Goal: Information Seeking & Learning: Learn about a topic

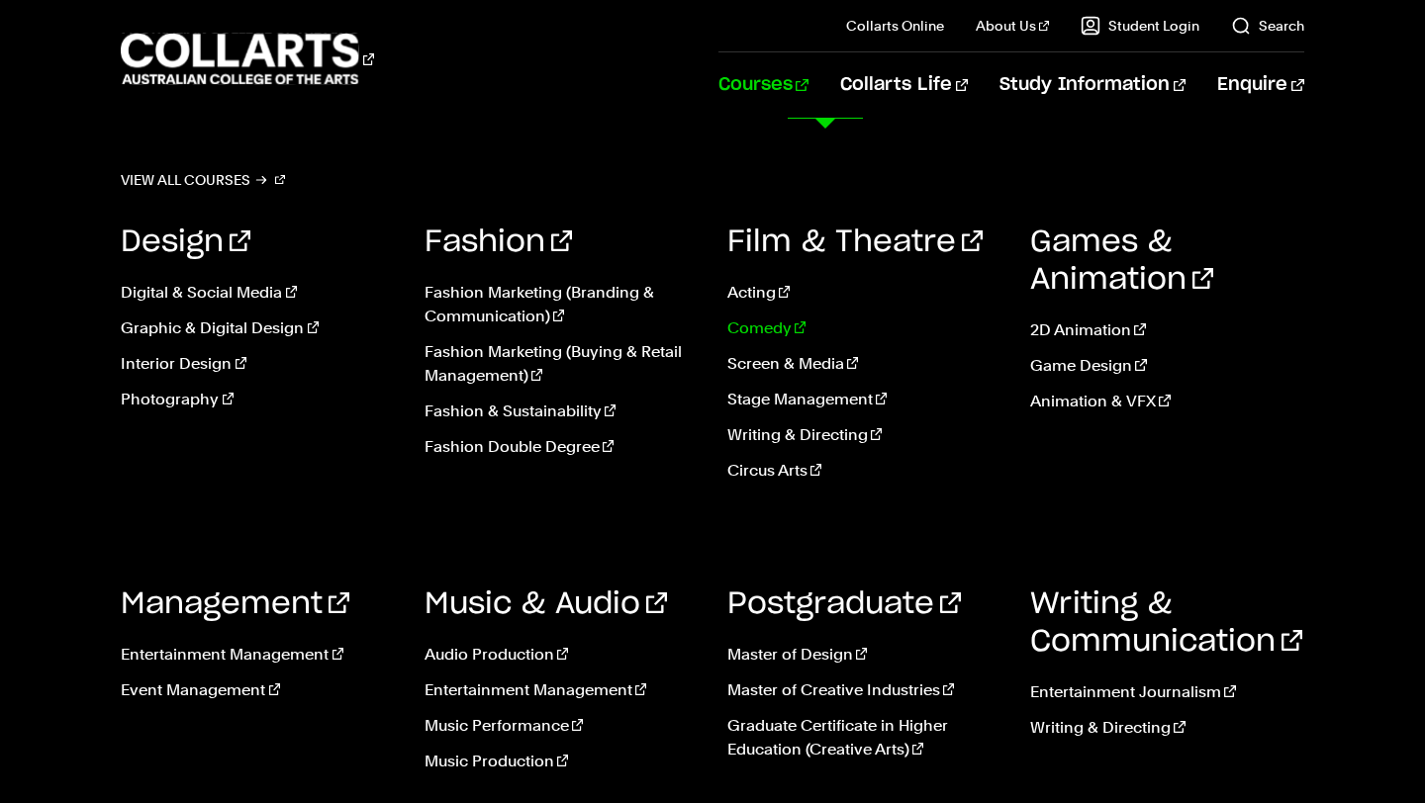
click at [772, 328] on link "Comedy" at bounding box center [863, 329] width 273 height 24
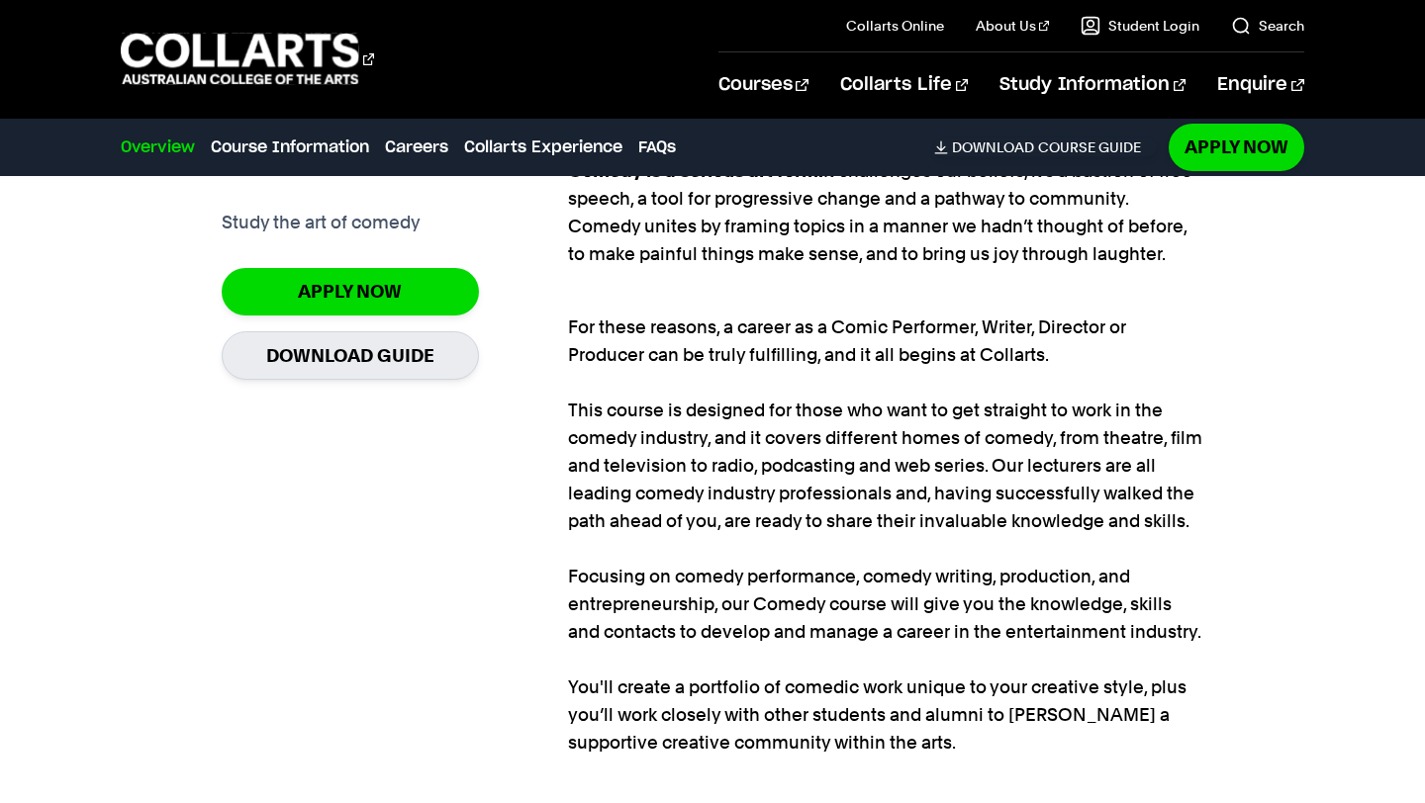
scroll to position [1405, 0]
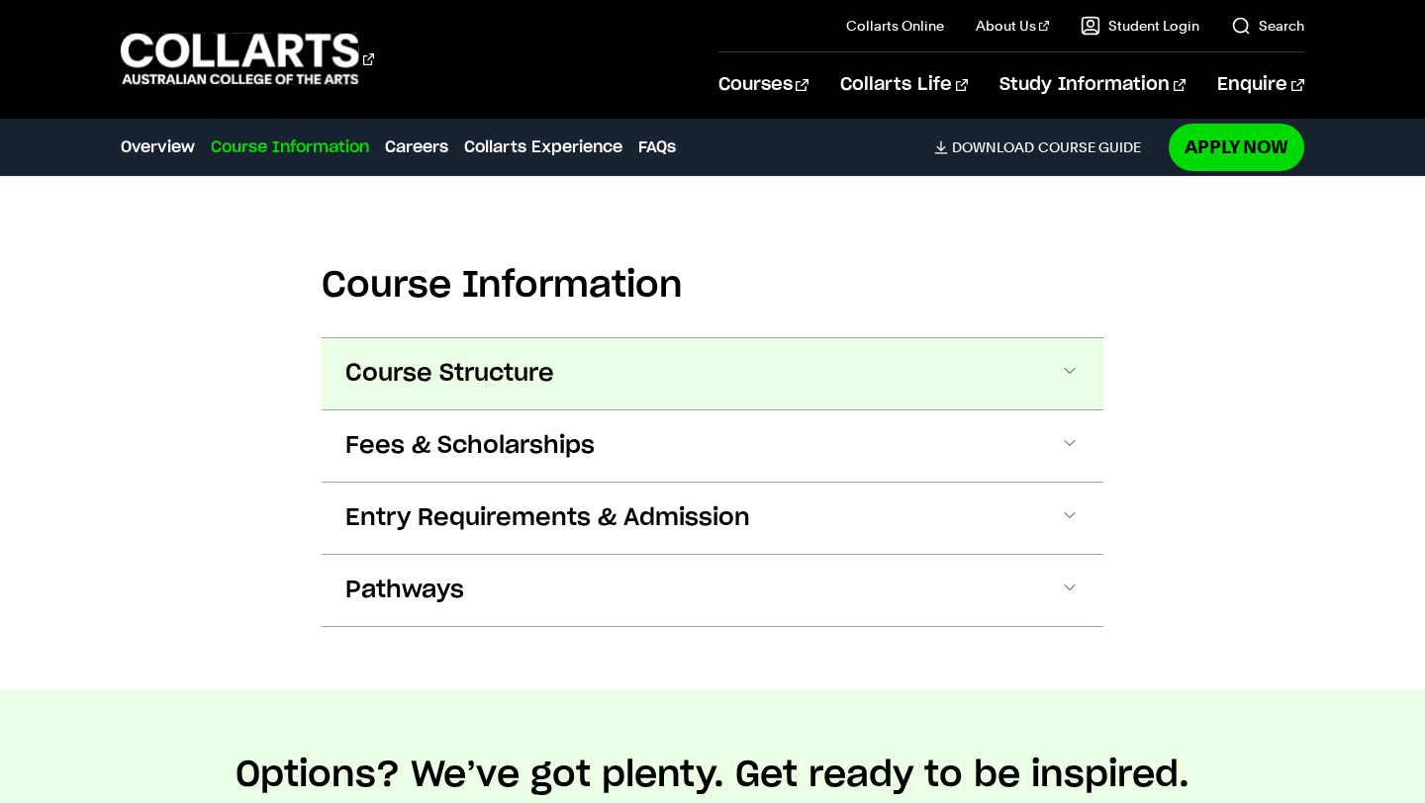
click at [545, 370] on span "Course Structure" at bounding box center [449, 374] width 209 height 32
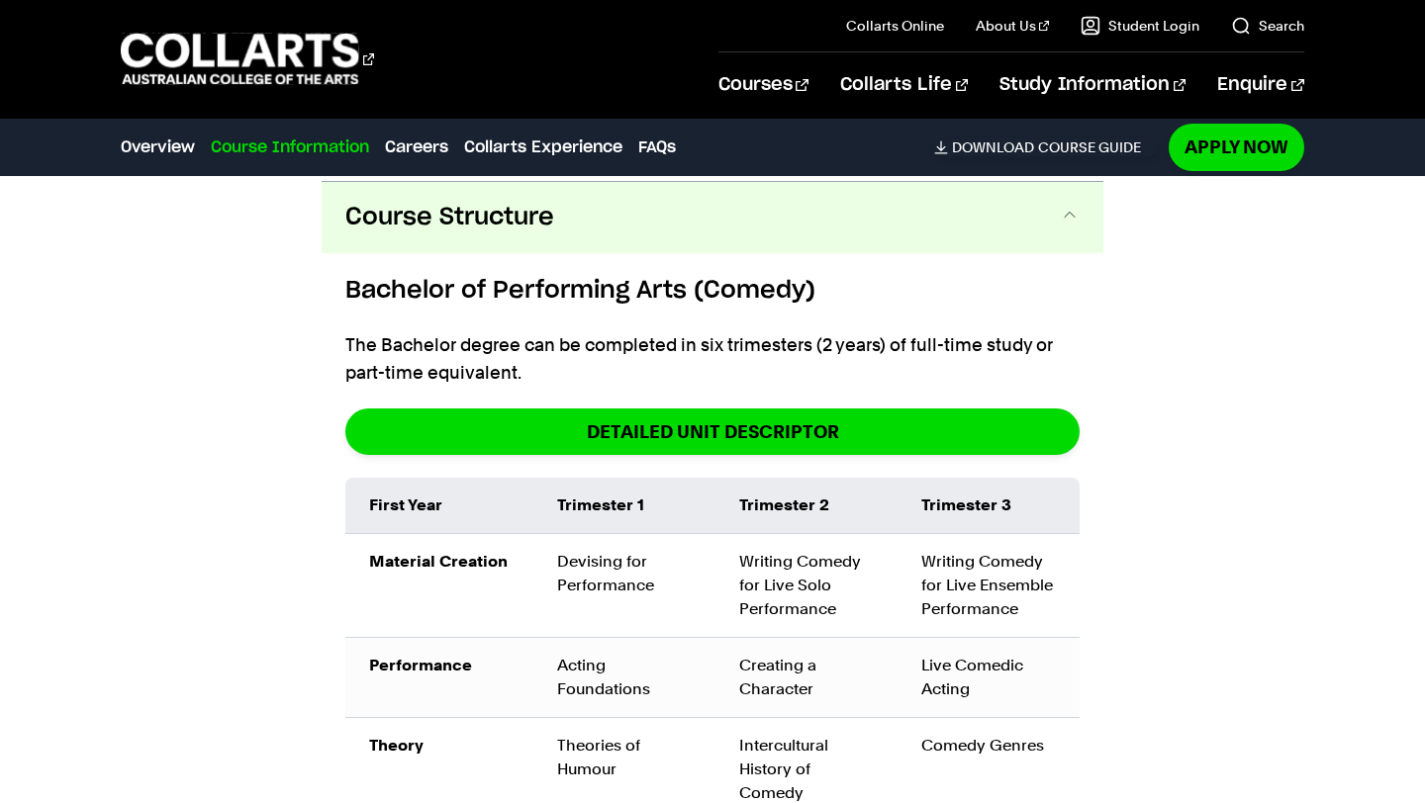
scroll to position [2187, 0]
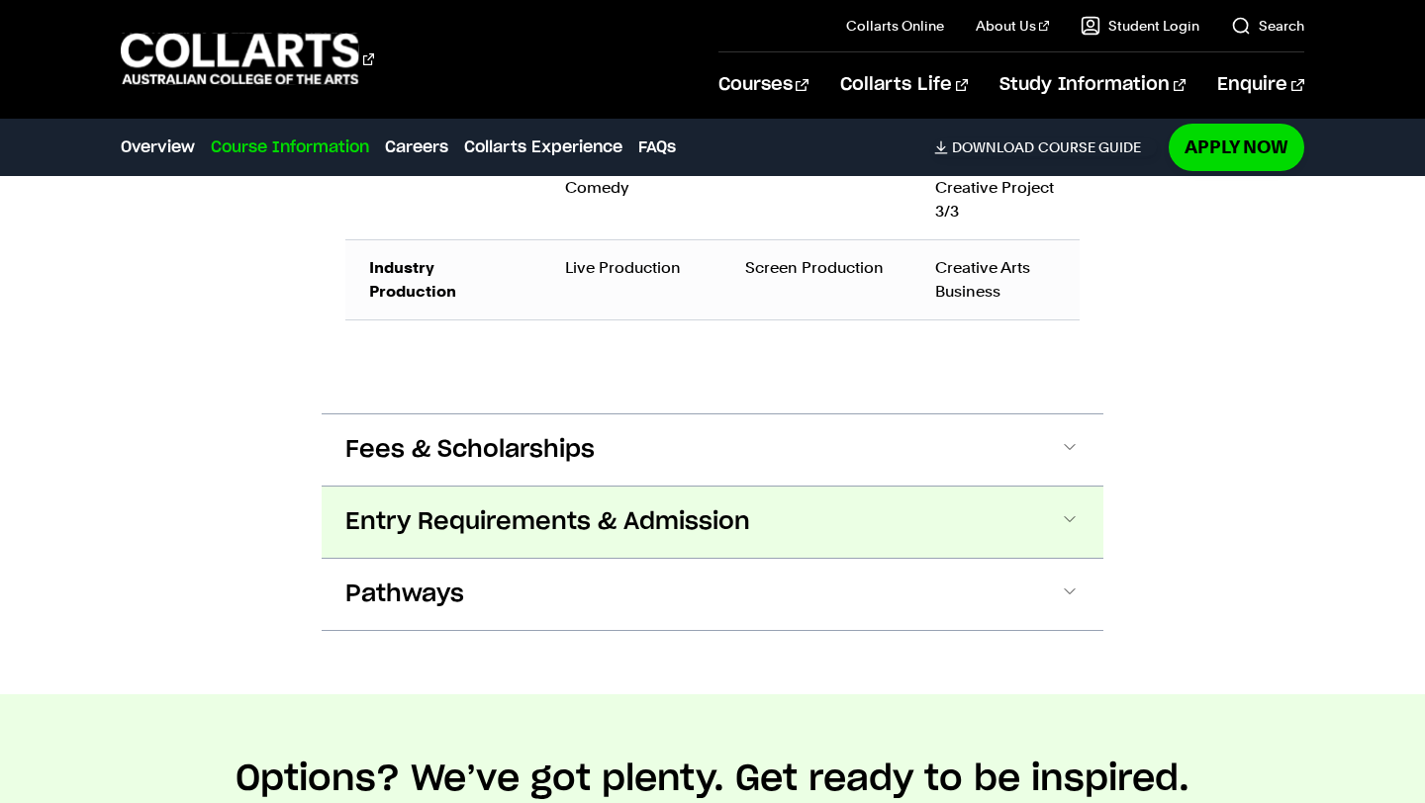
click at [489, 513] on span "Entry Requirements & Admission" at bounding box center [547, 522] width 405 height 32
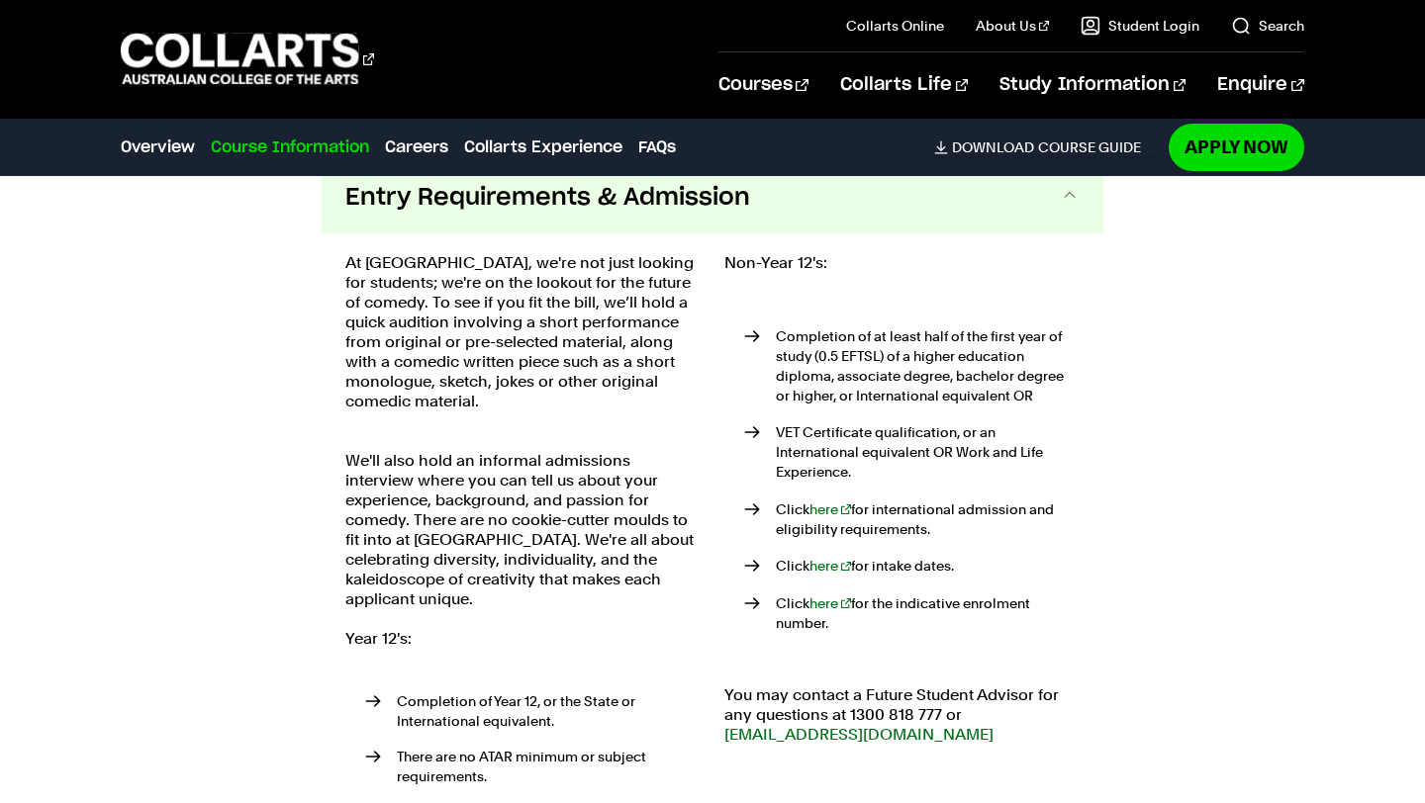
scroll to position [3576, 0]
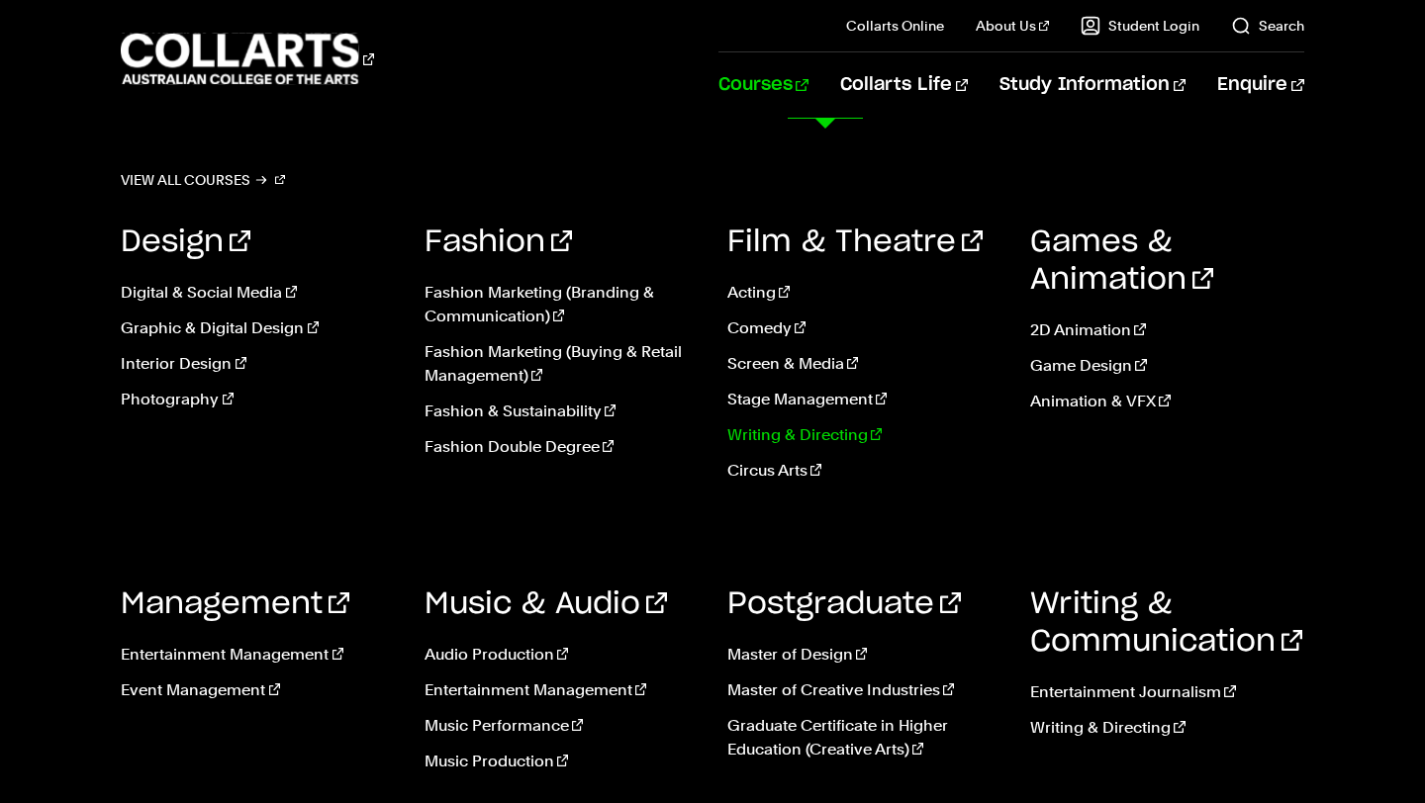
click at [778, 432] on link "Writing & Directing" at bounding box center [863, 435] width 273 height 24
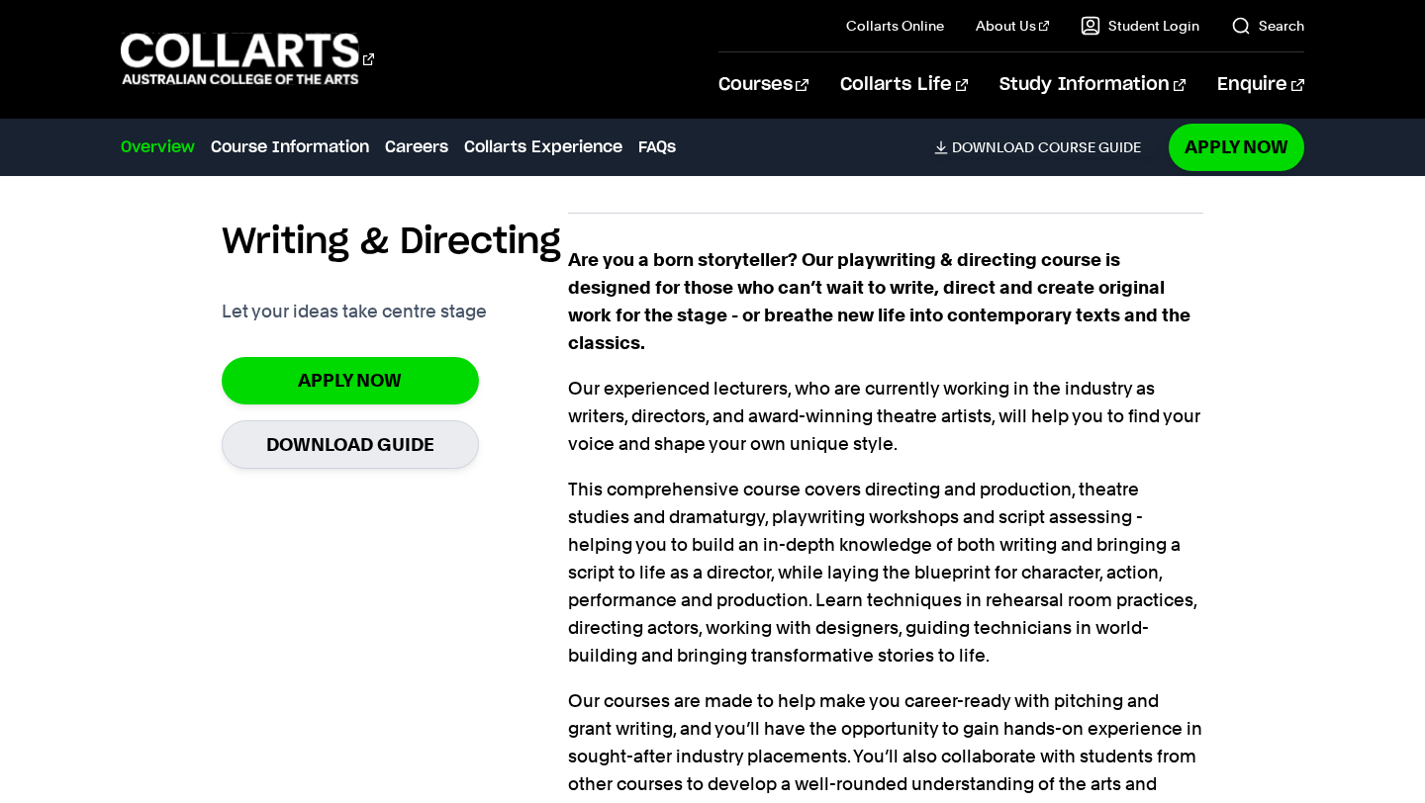
scroll to position [1333, 0]
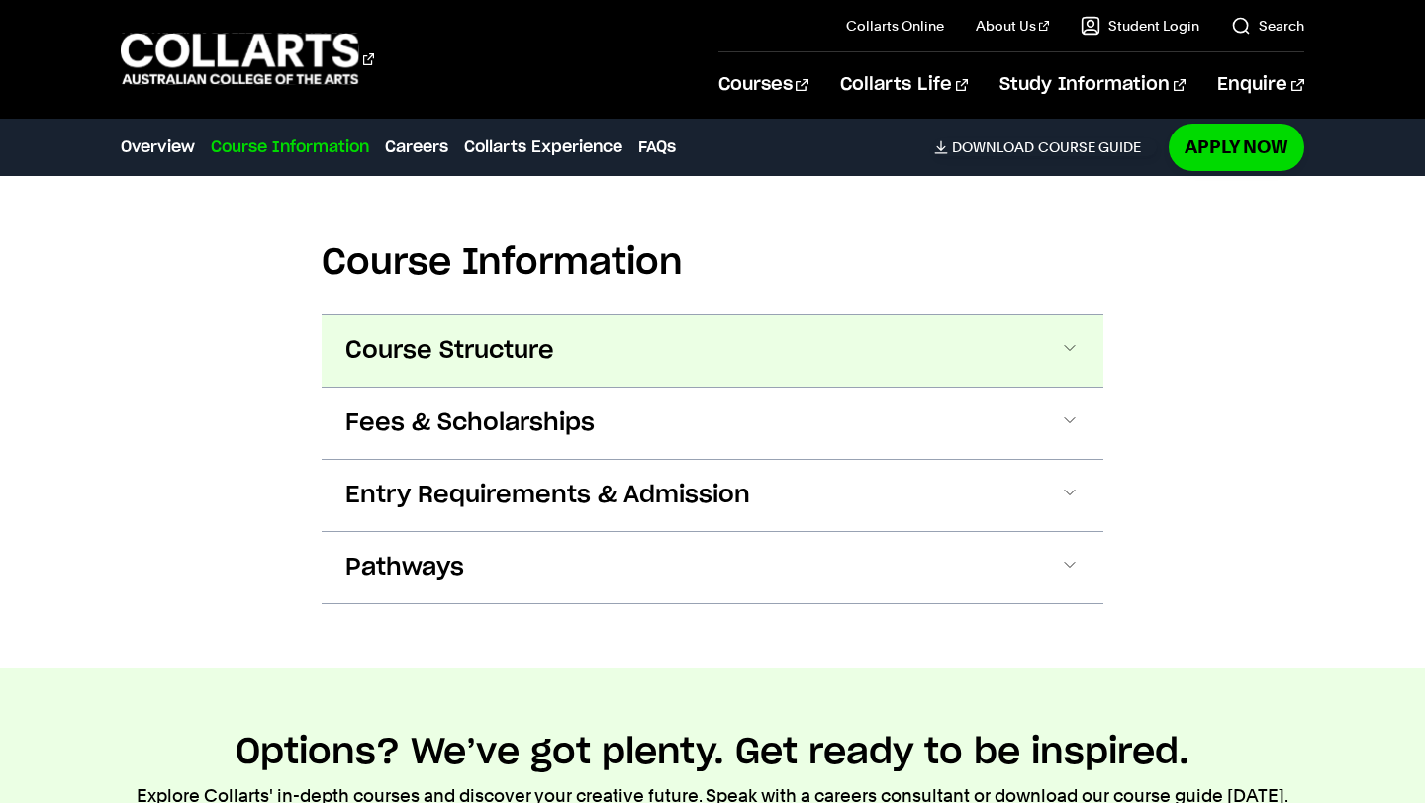
click at [491, 316] on button "Course Structure" at bounding box center [713, 351] width 782 height 71
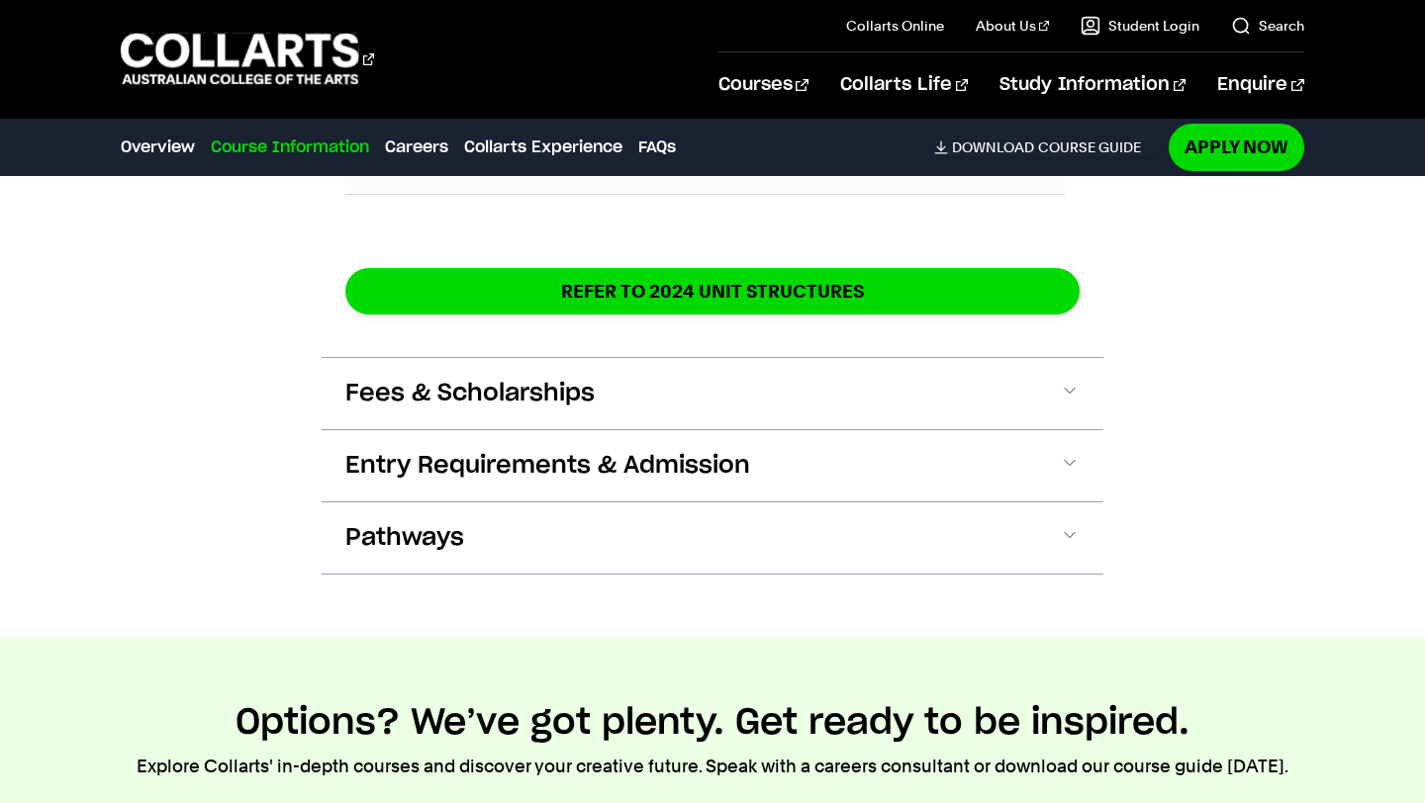
scroll to position [3516, 0]
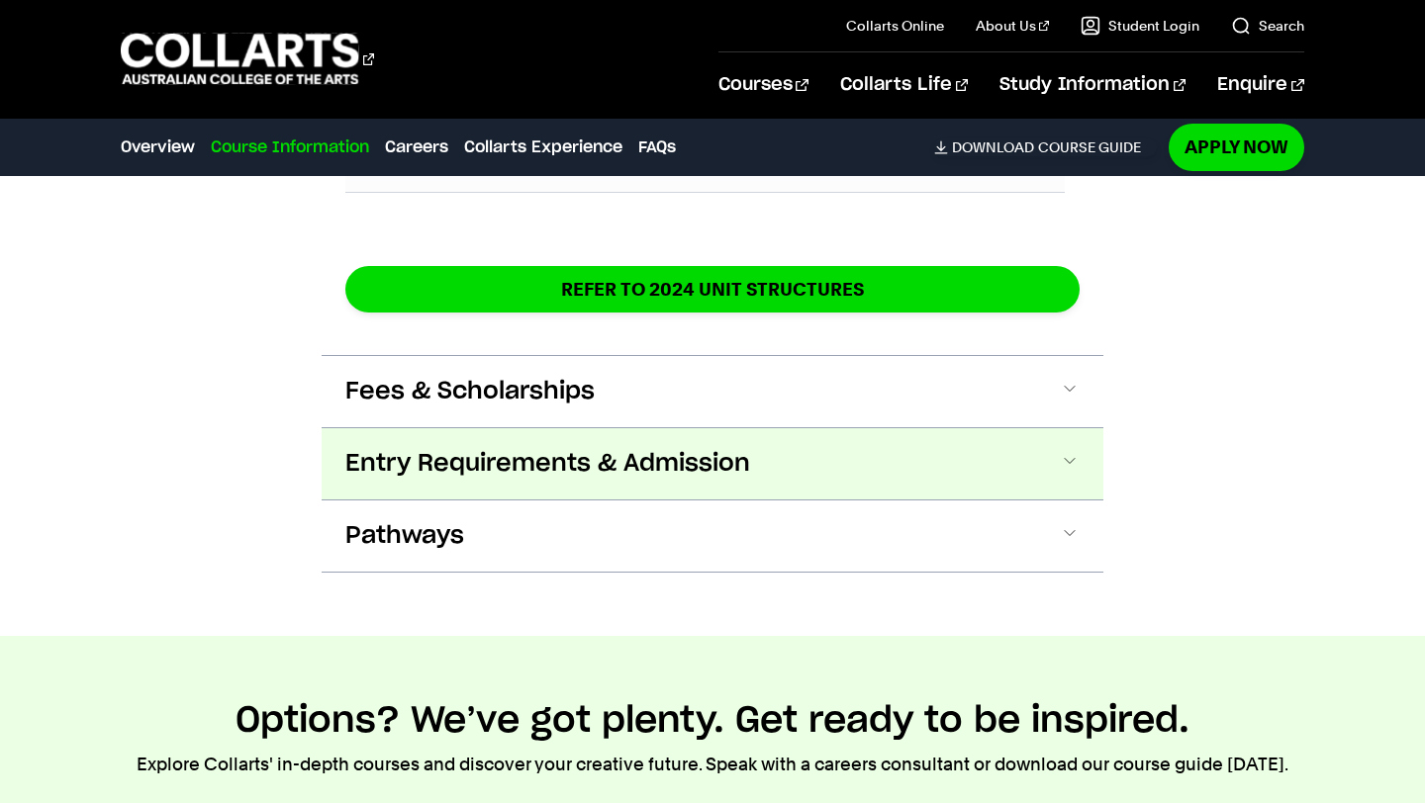
click at [379, 448] on span "Entry Requirements & Admission" at bounding box center [547, 464] width 405 height 32
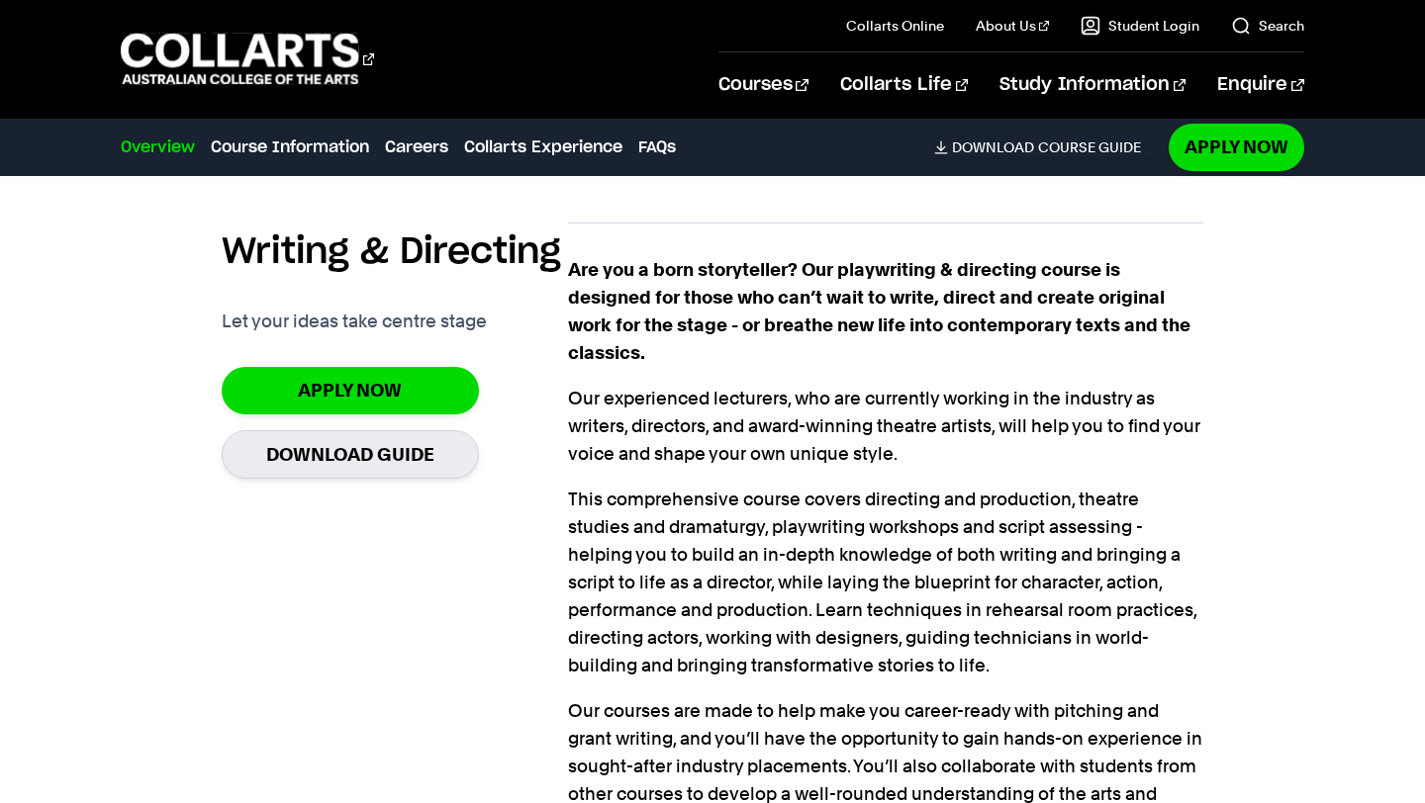
scroll to position [1360, 0]
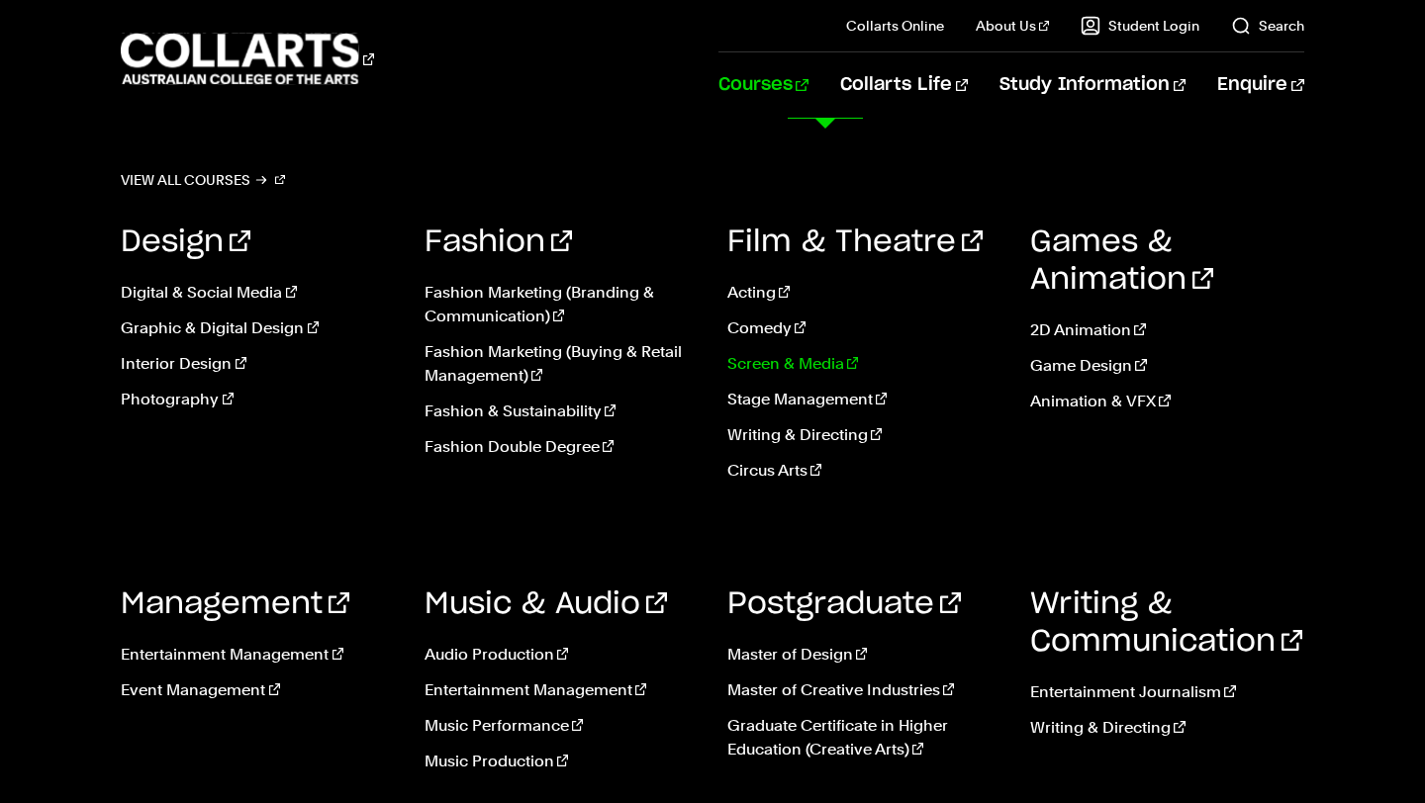
click at [783, 366] on link "Screen & Media" at bounding box center [863, 364] width 273 height 24
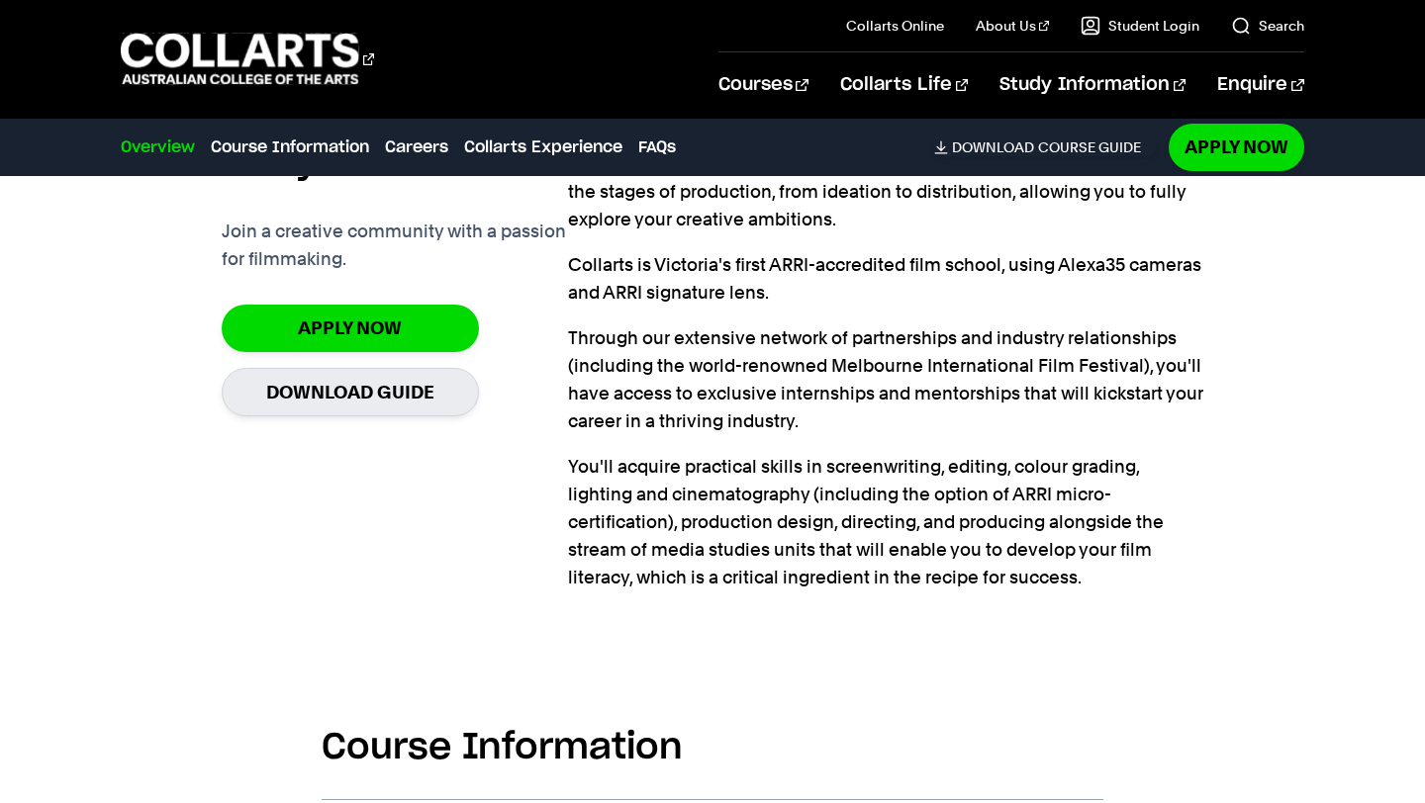
scroll to position [1366, 0]
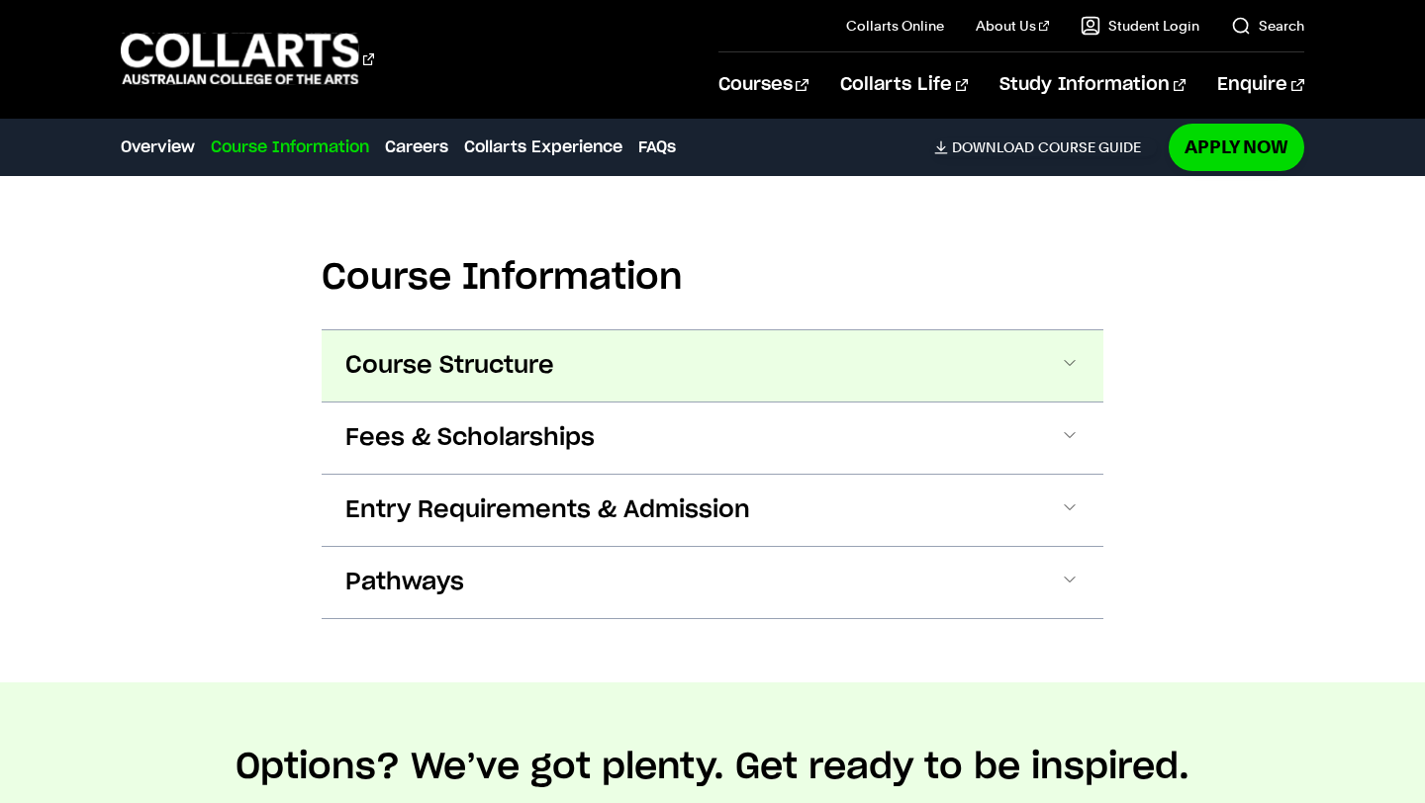
click at [521, 359] on span "Course Structure" at bounding box center [449, 366] width 209 height 32
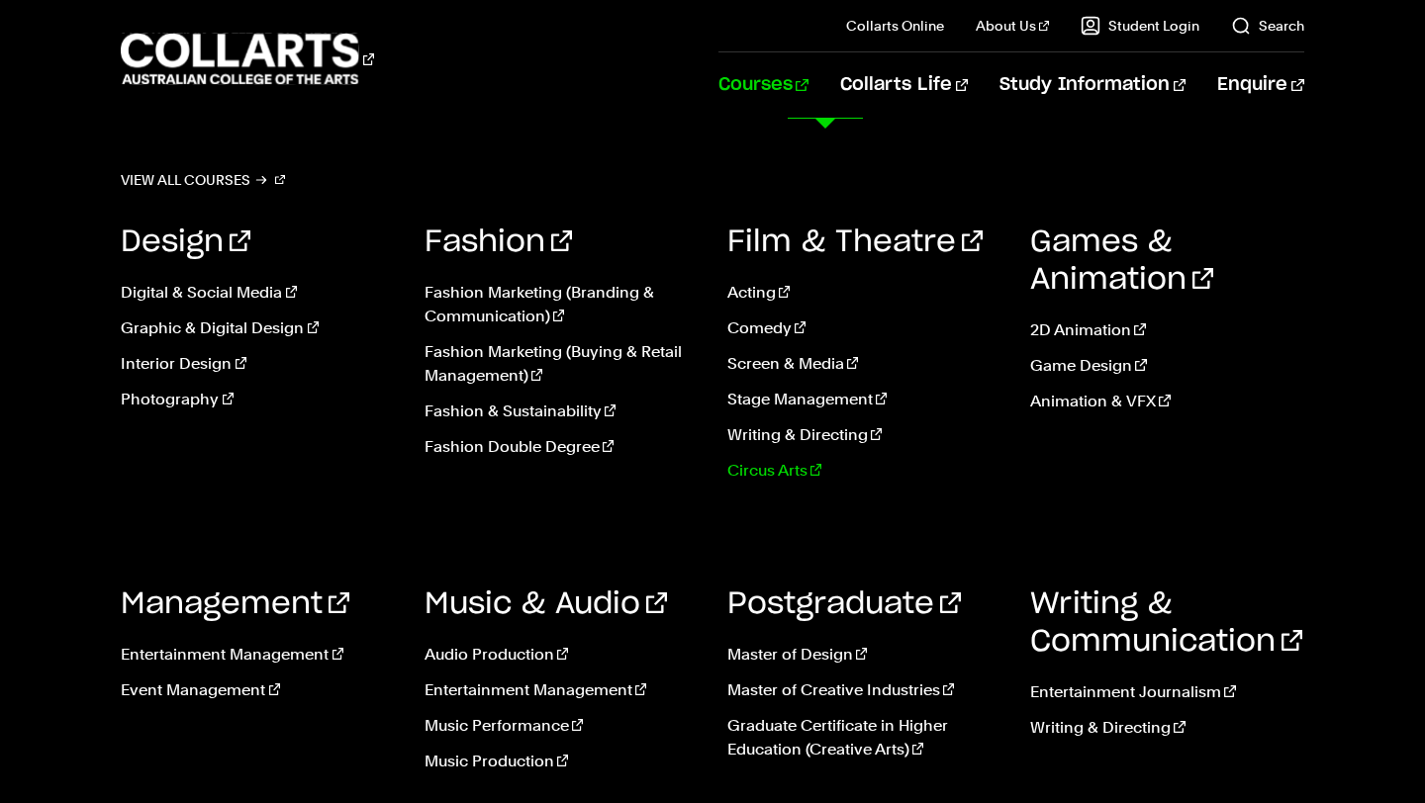
scroll to position [2422, 0]
